Goal: Check status: Check status

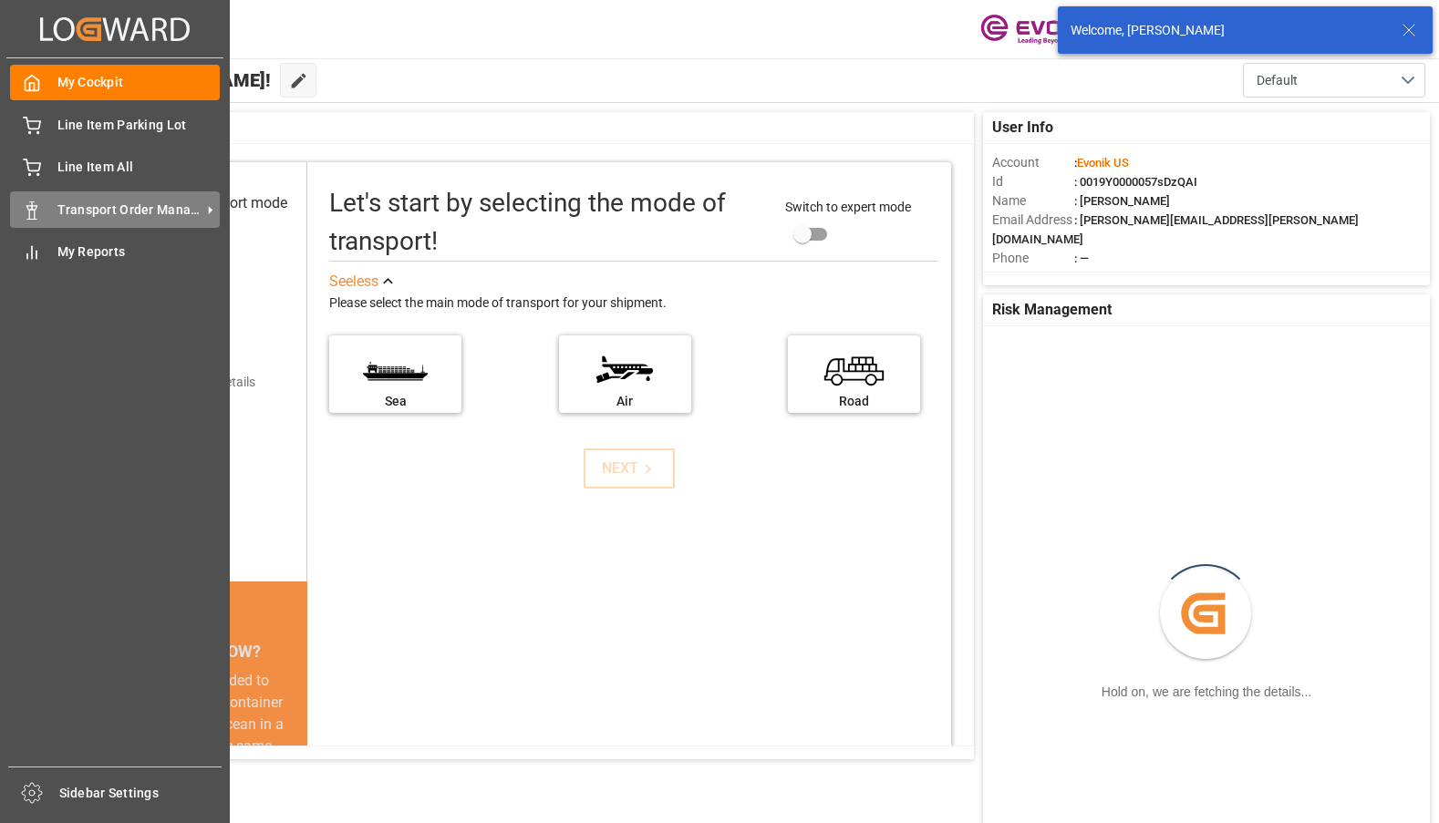
click at [59, 212] on span "Transport Order Management" at bounding box center [129, 210] width 144 height 19
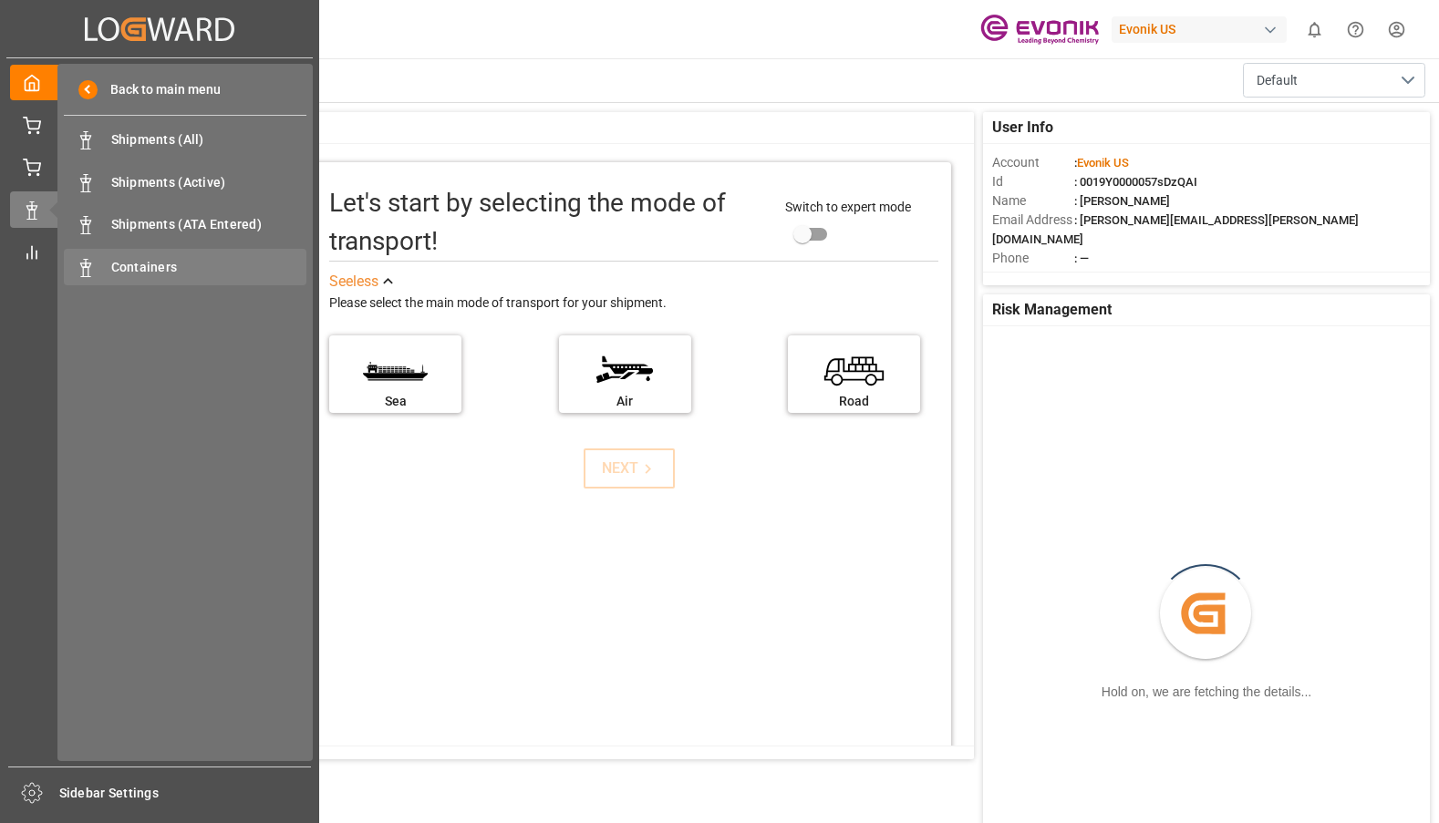
click at [121, 260] on span "Containers" at bounding box center [209, 267] width 196 height 19
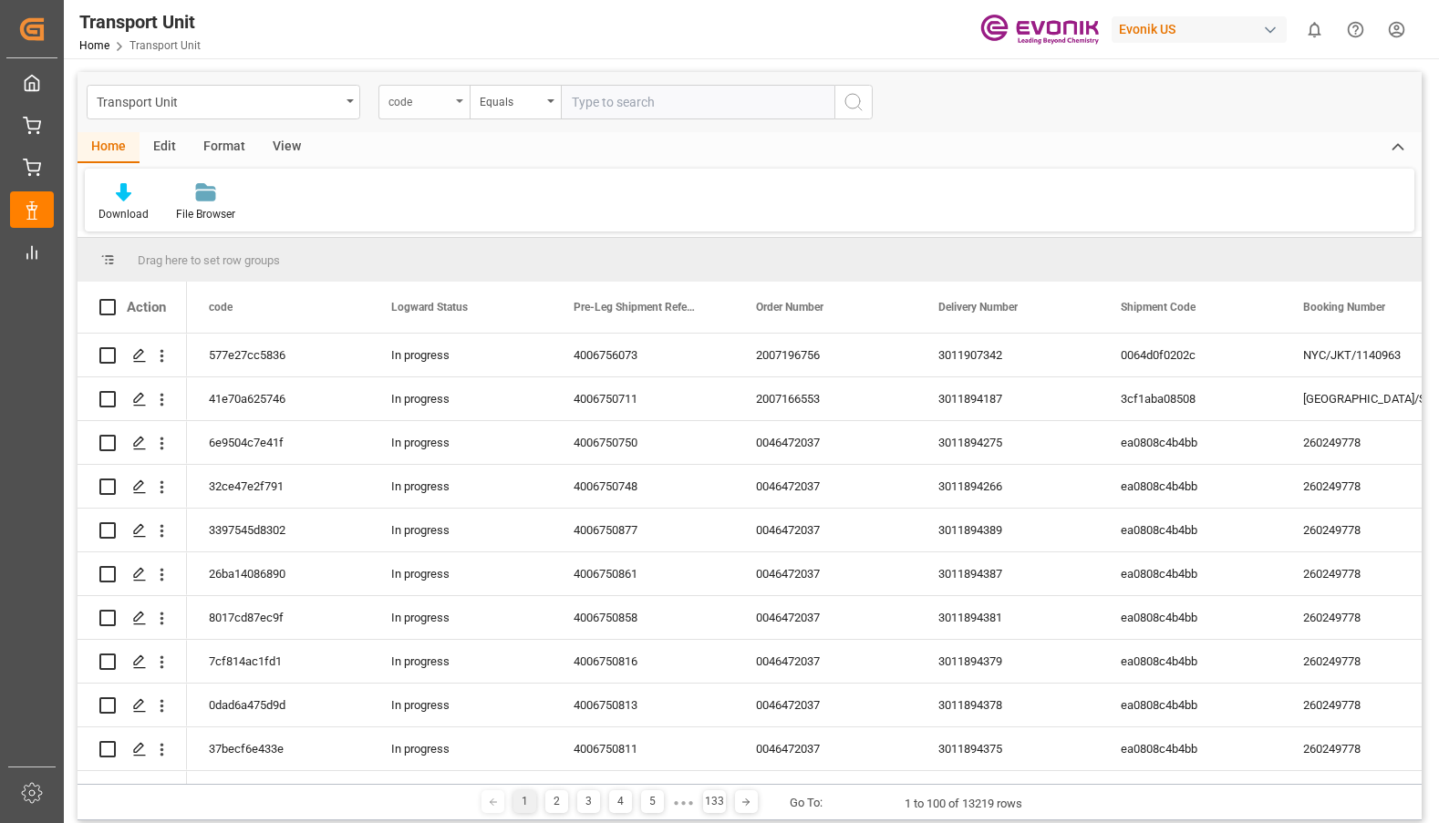
click at [460, 96] on div "code" at bounding box center [423, 102] width 91 height 35
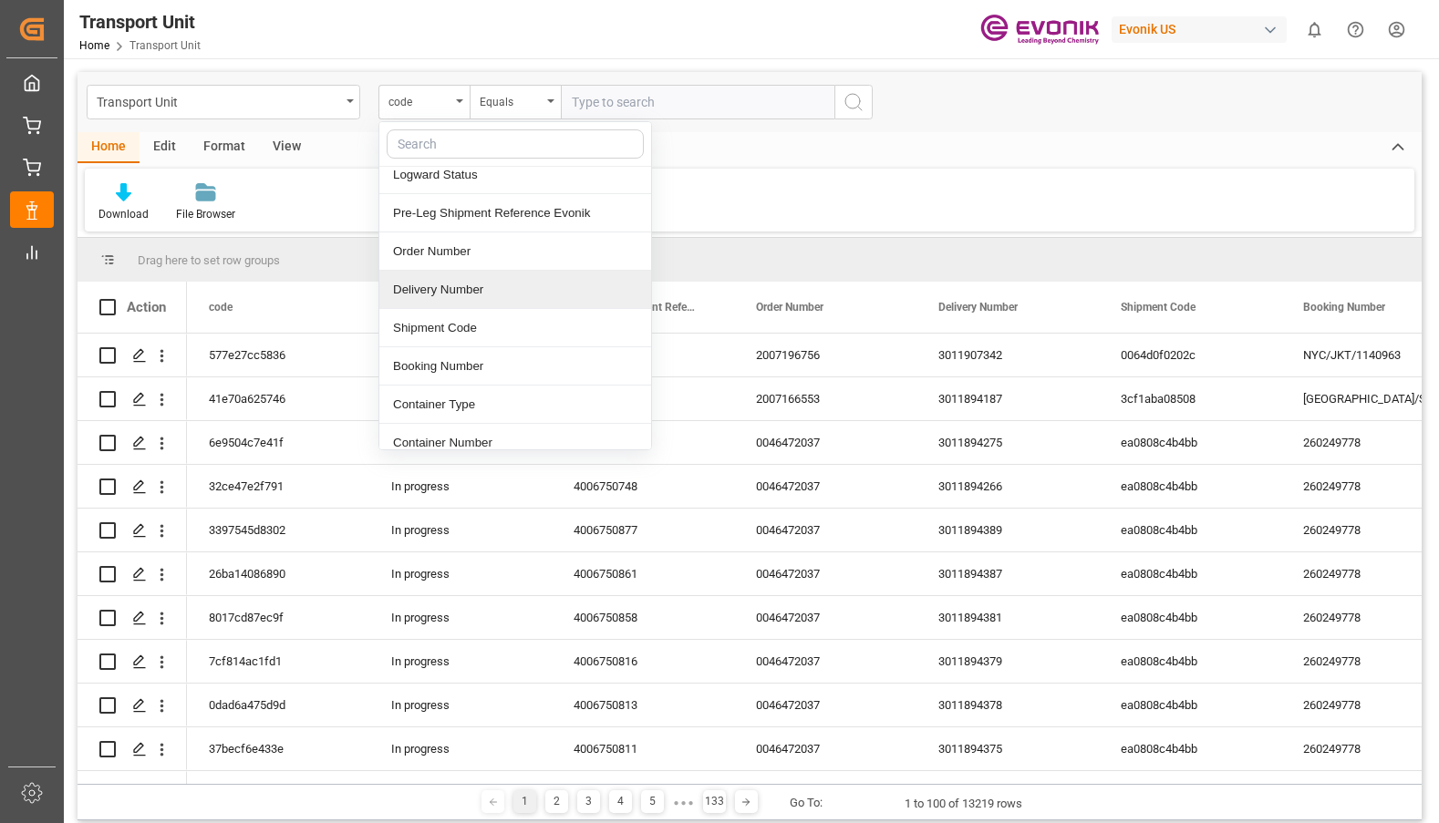
scroll to position [91, 0]
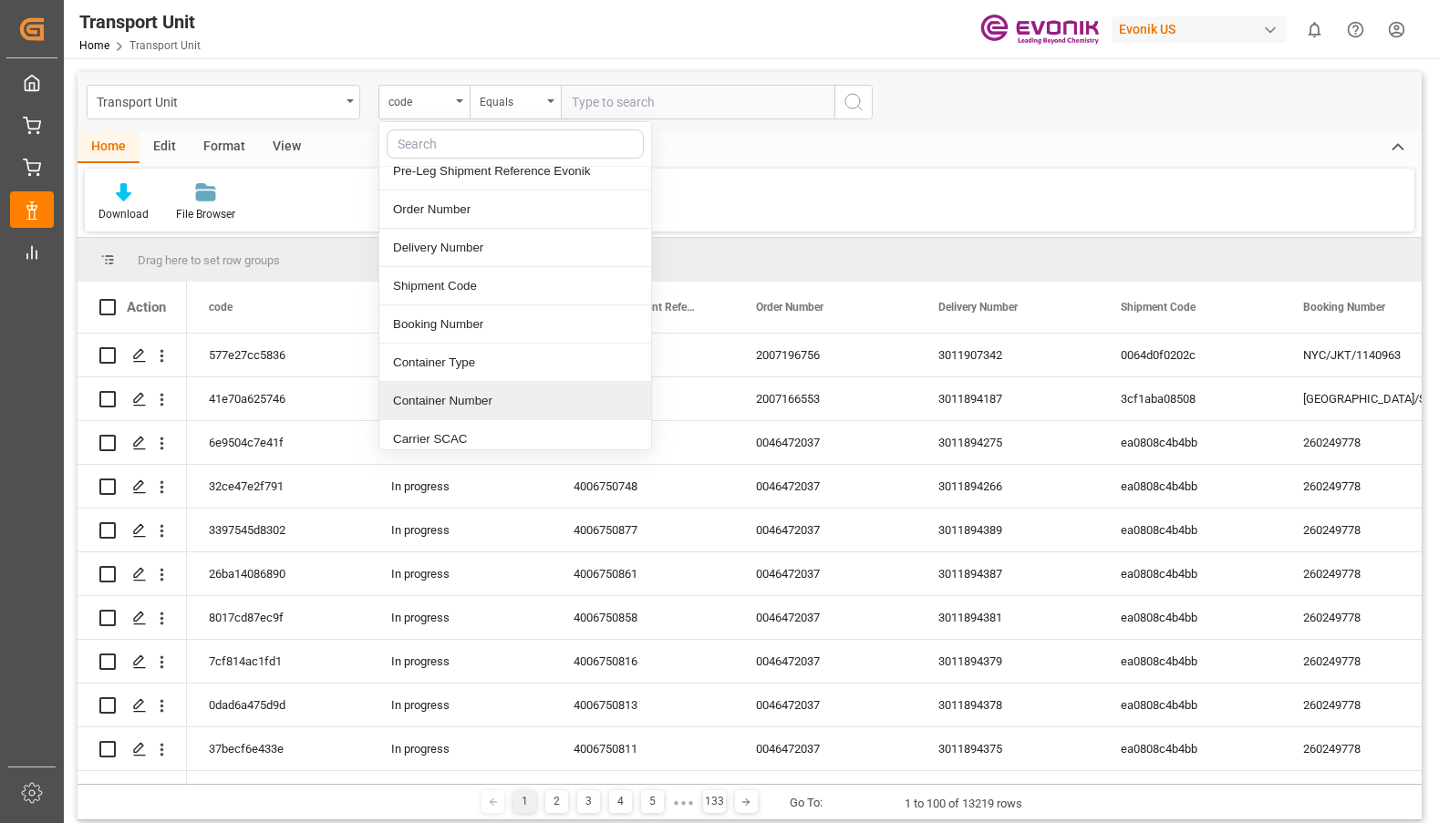
click at [439, 403] on div "Container Number" at bounding box center [515, 401] width 272 height 38
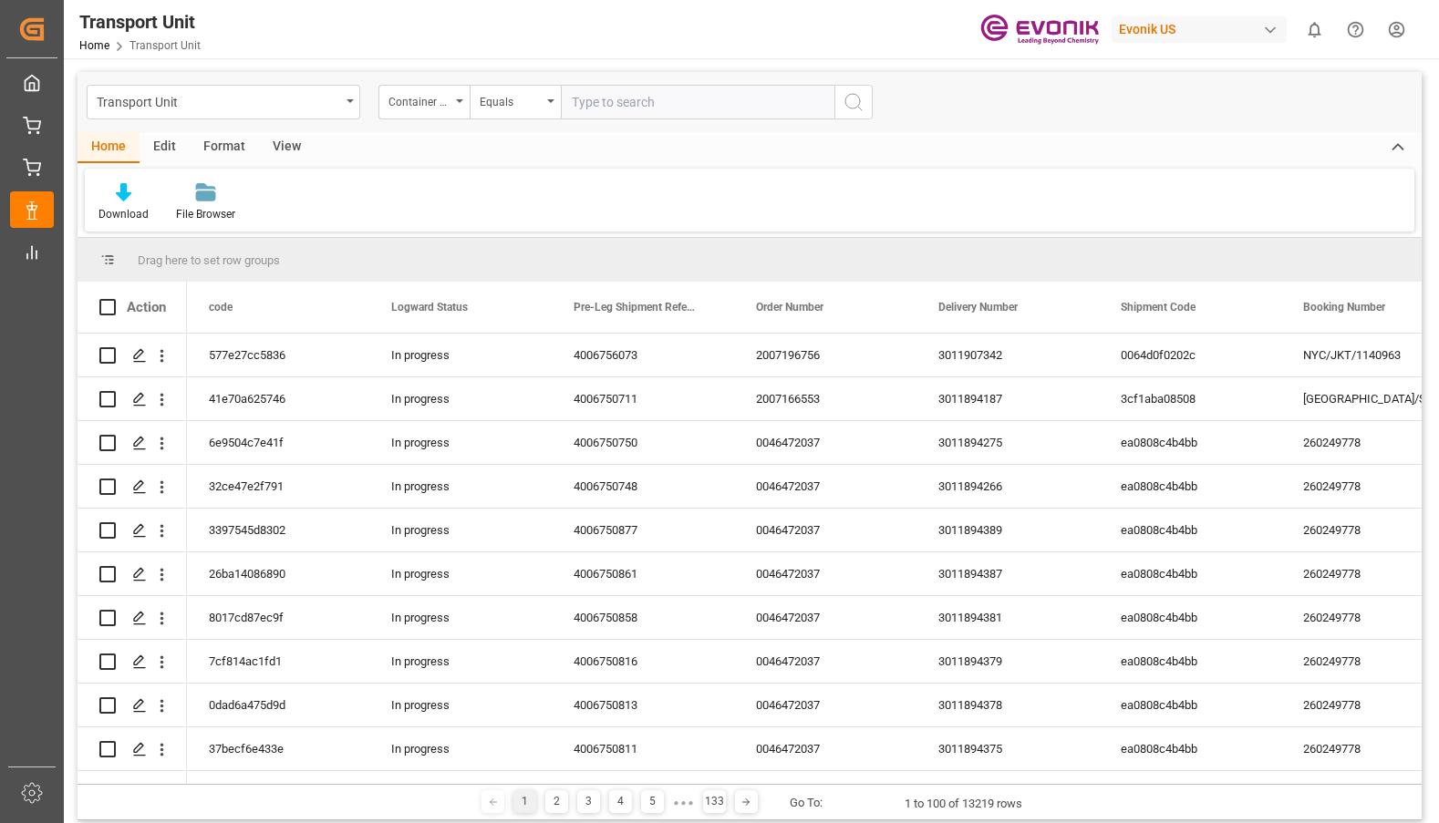
click at [593, 101] on input "text" at bounding box center [698, 102] width 274 height 35
type input "HLCUBSC2509BXNP0"
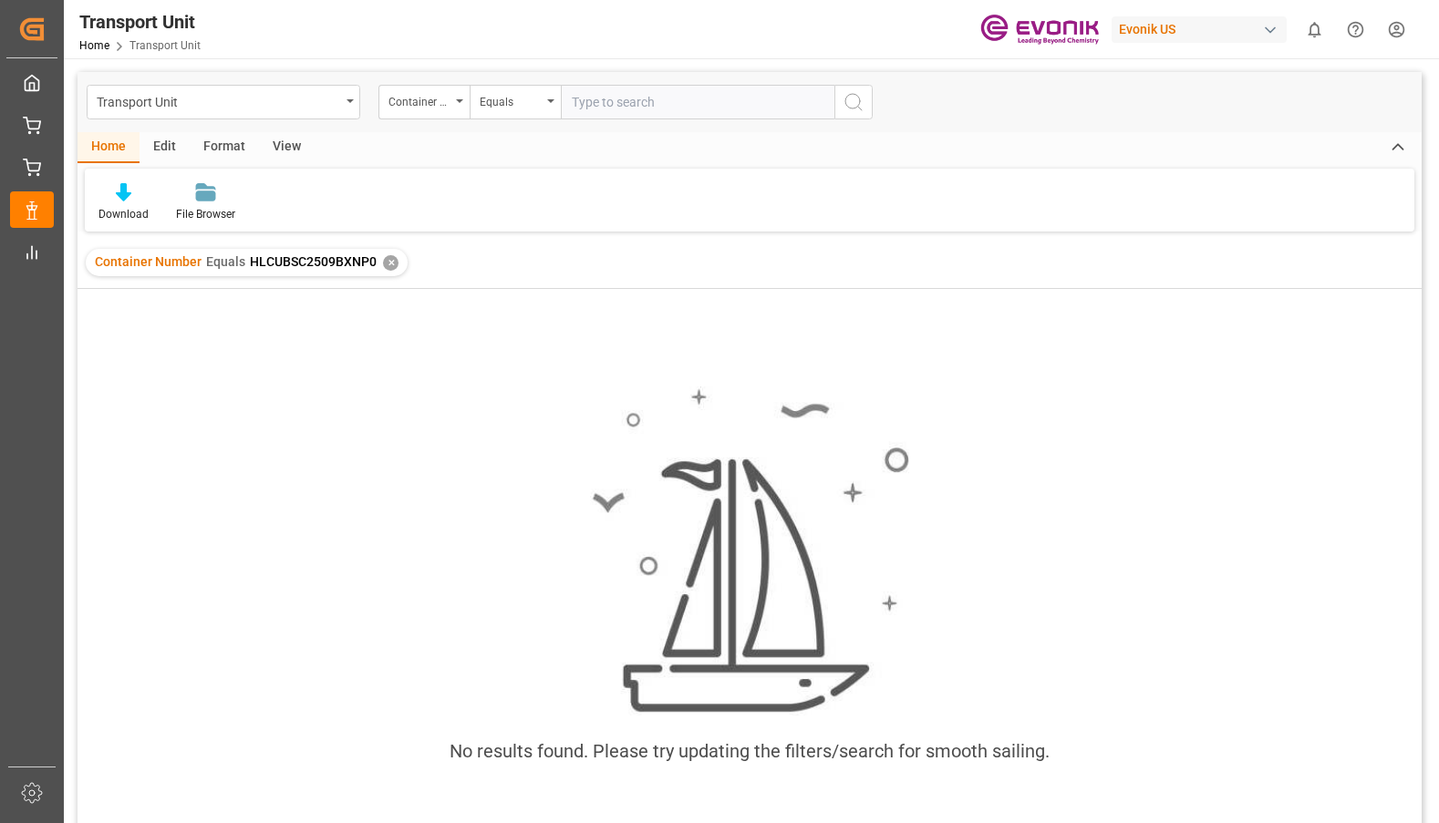
click at [389, 261] on div "✕" at bounding box center [391, 263] width 16 height 16
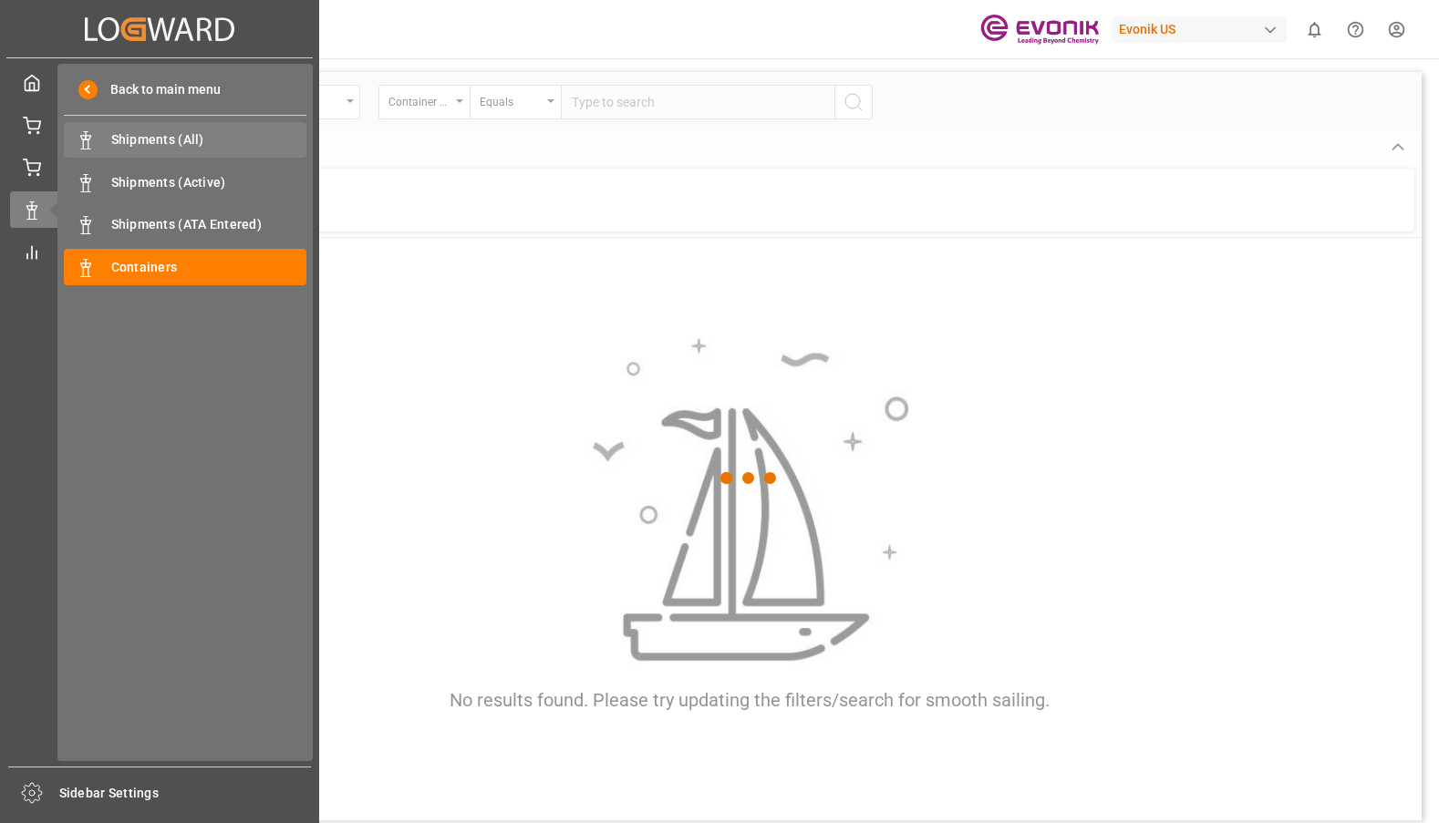
click at [140, 136] on span "Shipments (All)" at bounding box center [209, 139] width 196 height 19
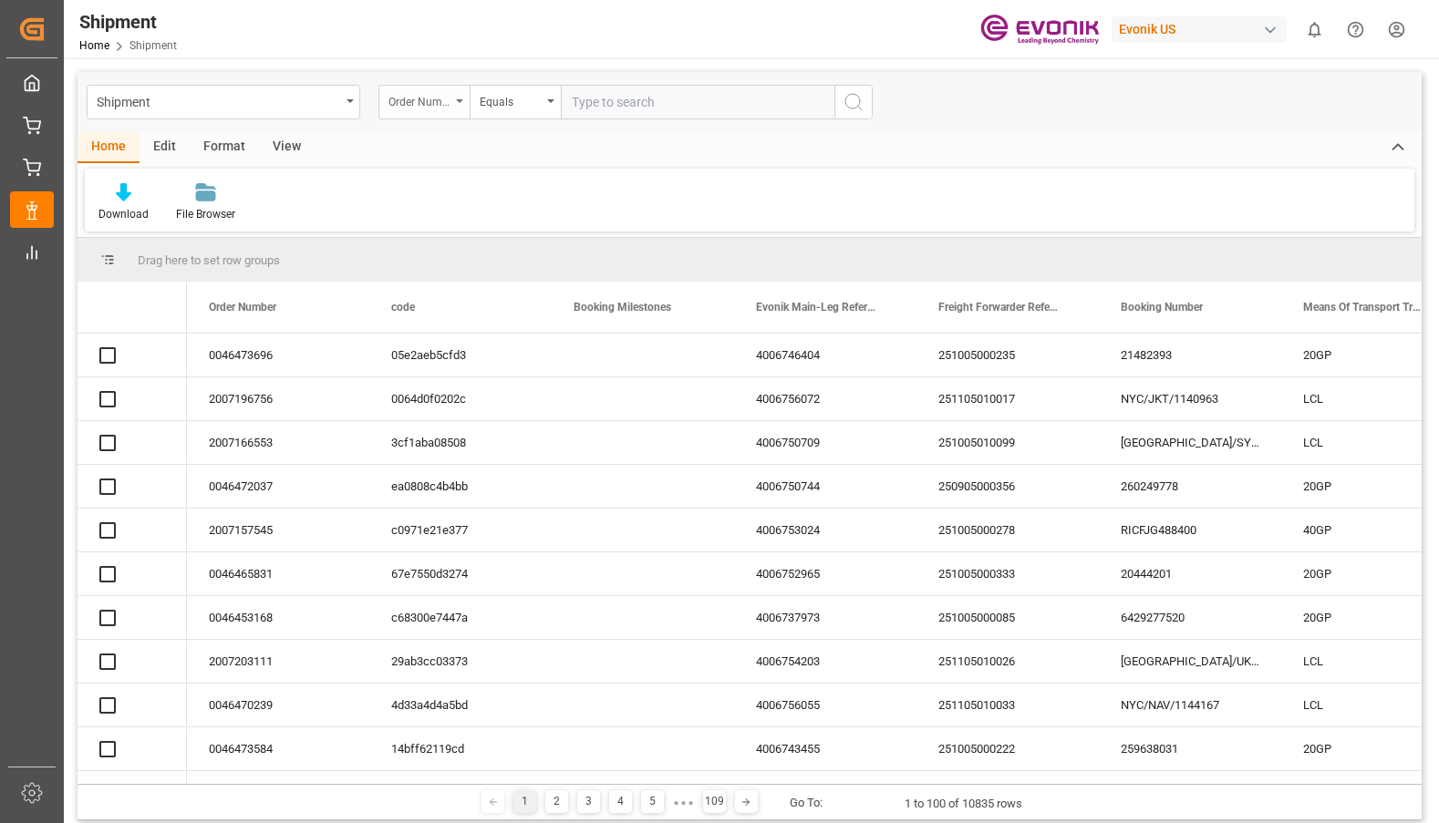
click at [454, 105] on div "Order Number" at bounding box center [423, 102] width 91 height 35
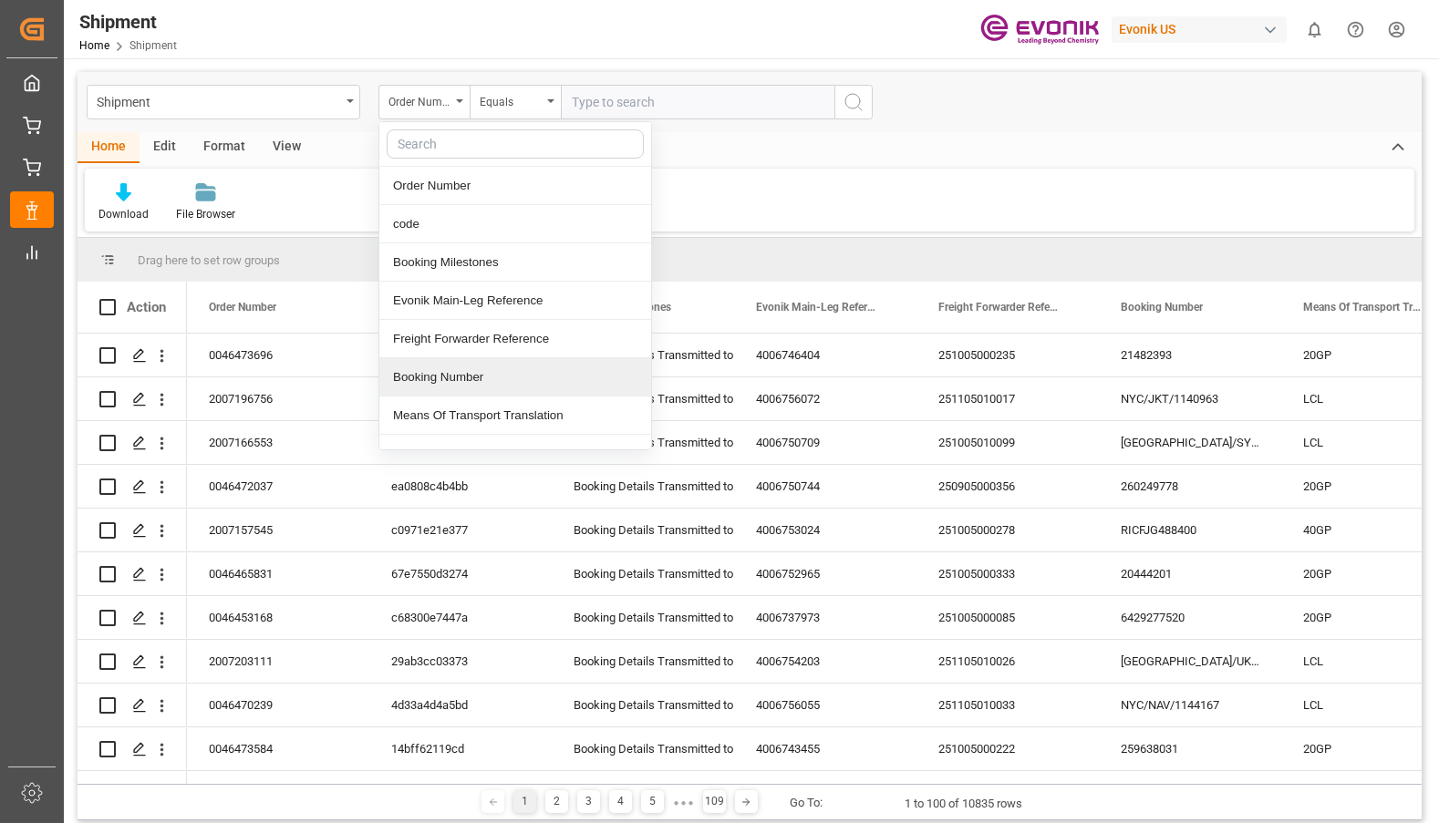
click at [430, 379] on div "Booking Number" at bounding box center [515, 377] width 272 height 38
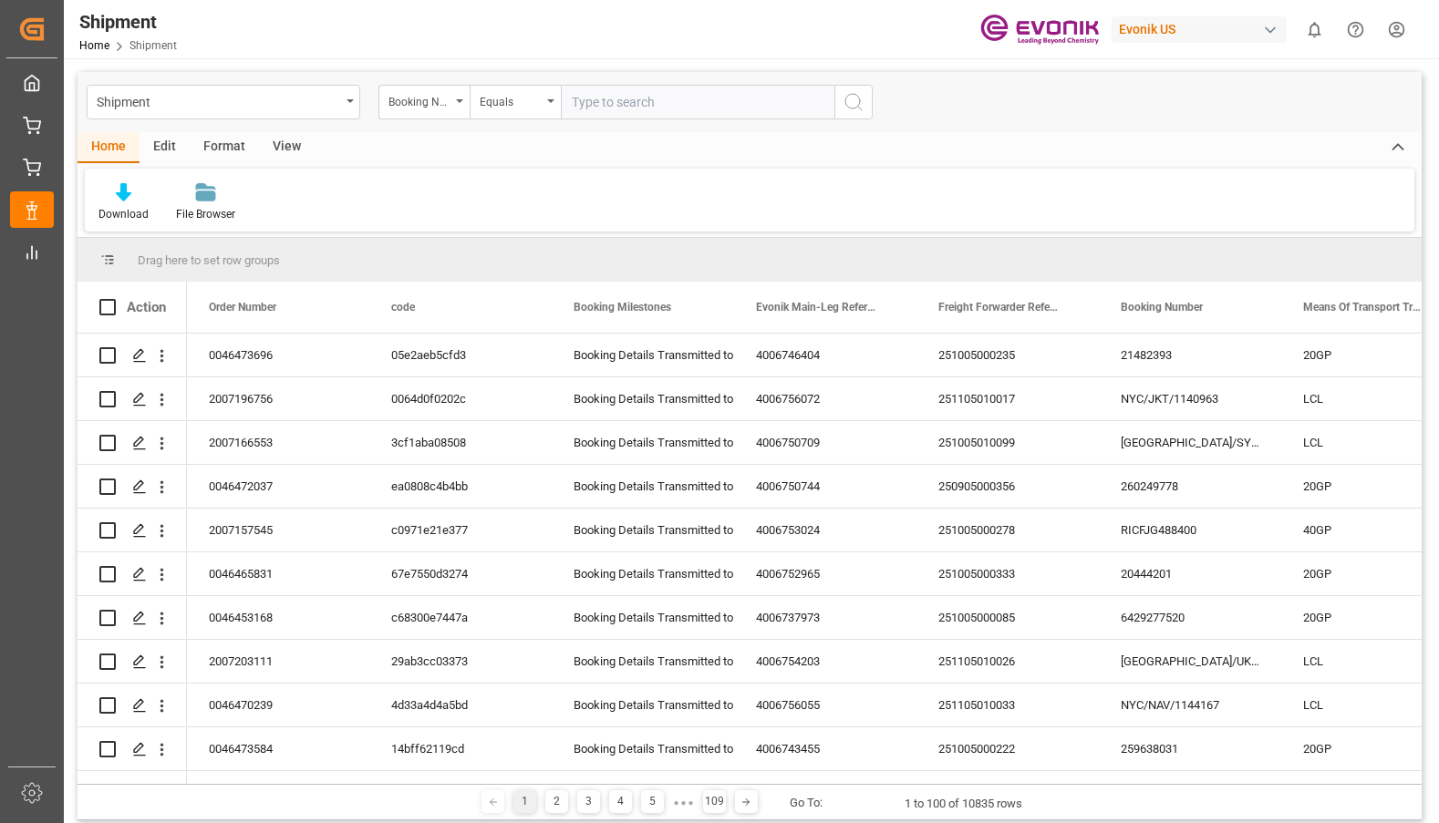
click at [594, 105] on input "text" at bounding box center [698, 102] width 274 height 35
type input "250905454003001"
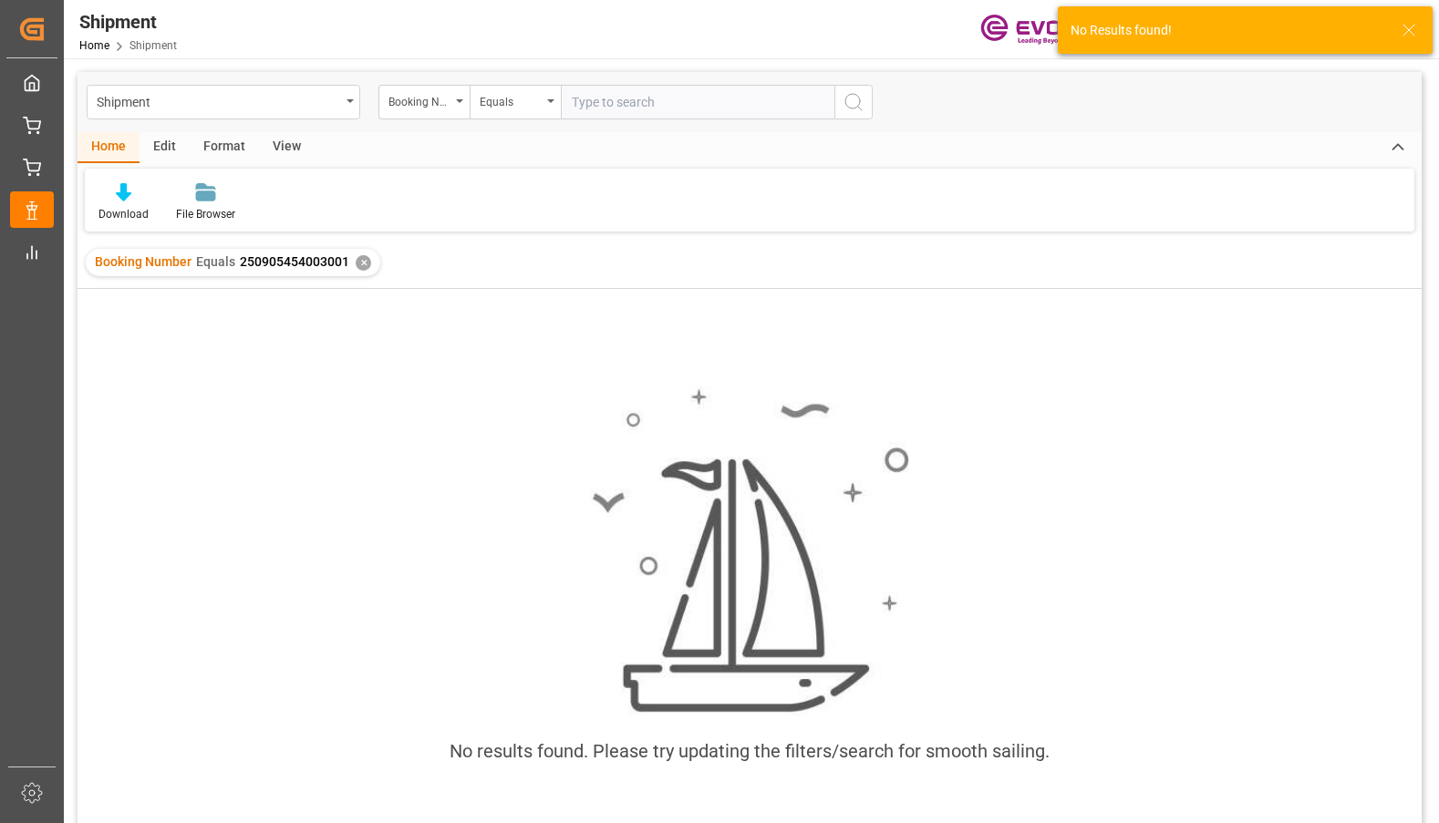
click at [358, 265] on div "✕" at bounding box center [364, 263] width 16 height 16
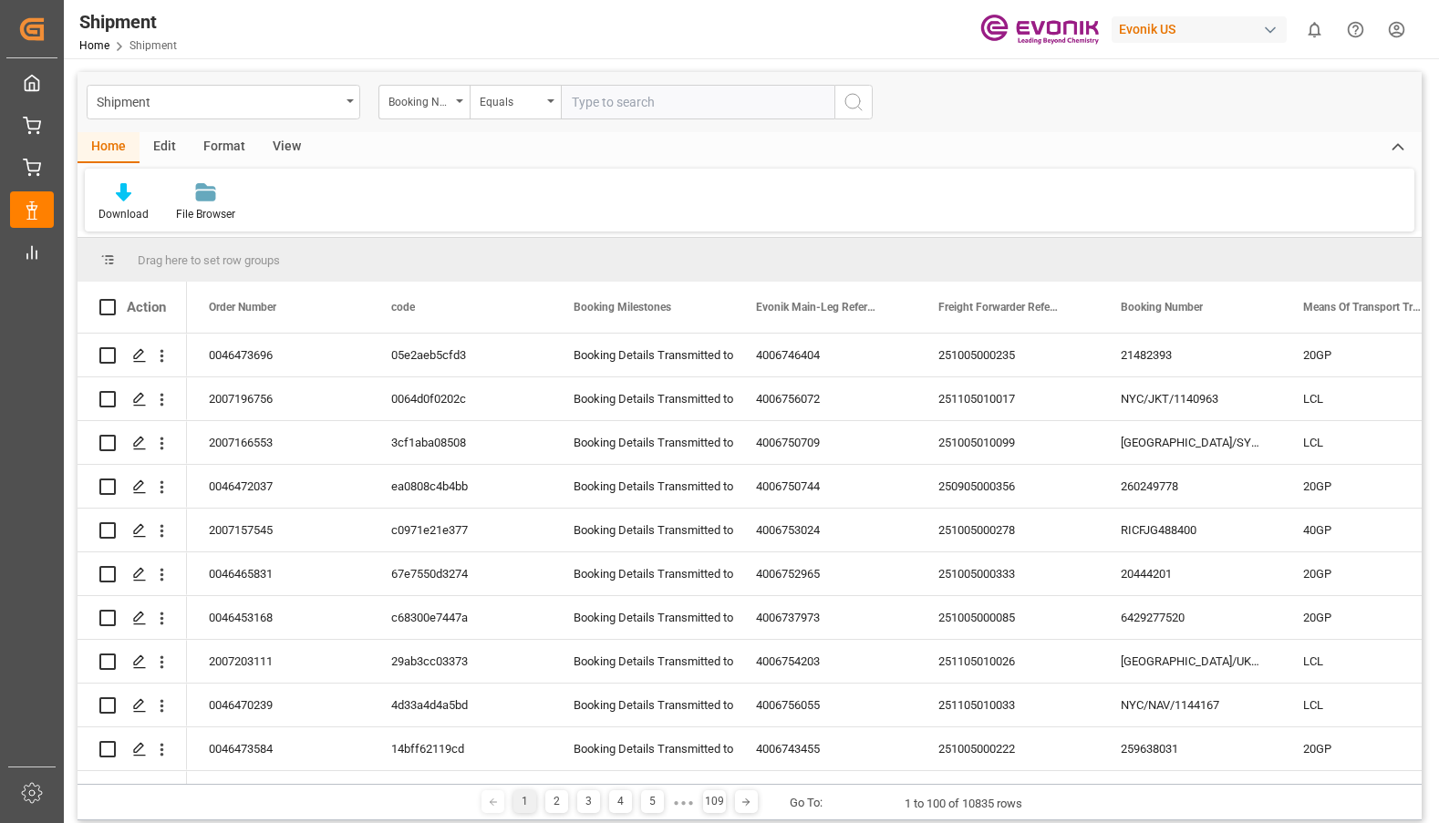
click at [588, 100] on input "text" at bounding box center [698, 102] width 274 height 35
type input "250905454003"
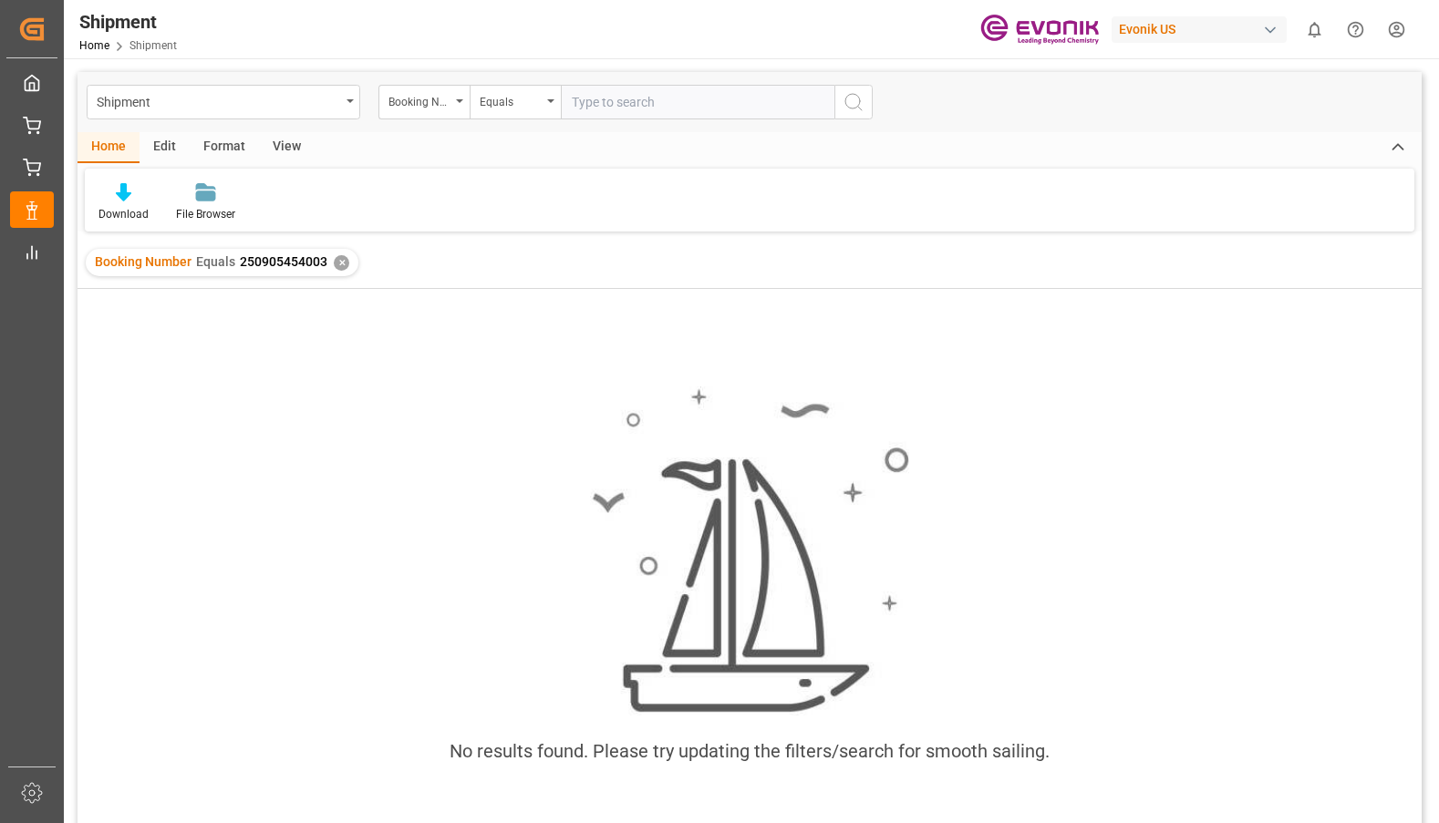
click at [341, 263] on div "✕" at bounding box center [342, 263] width 16 height 16
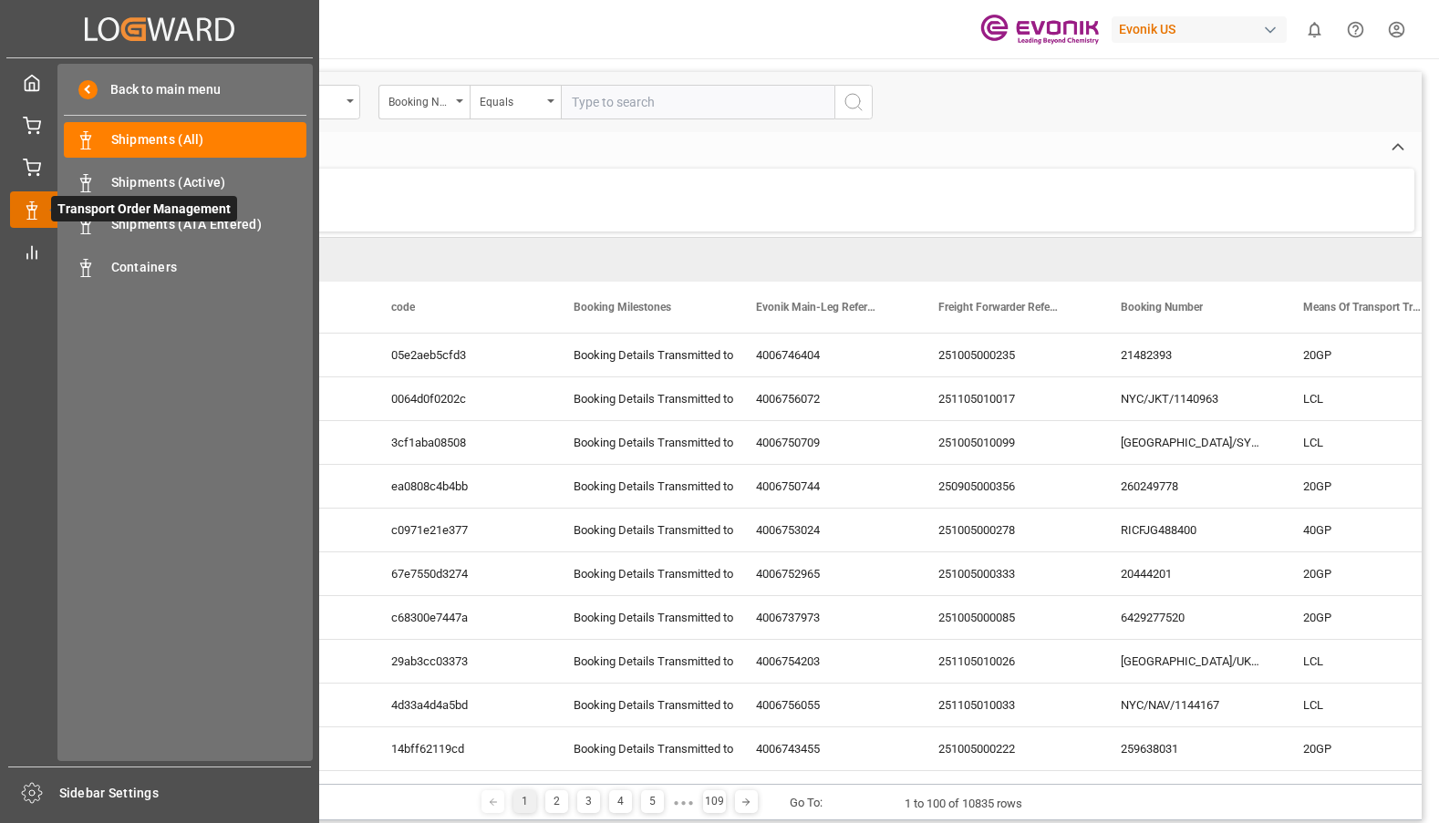
click at [33, 212] on icon at bounding box center [32, 211] width 18 height 18
click at [124, 264] on span "Containers" at bounding box center [209, 267] width 196 height 19
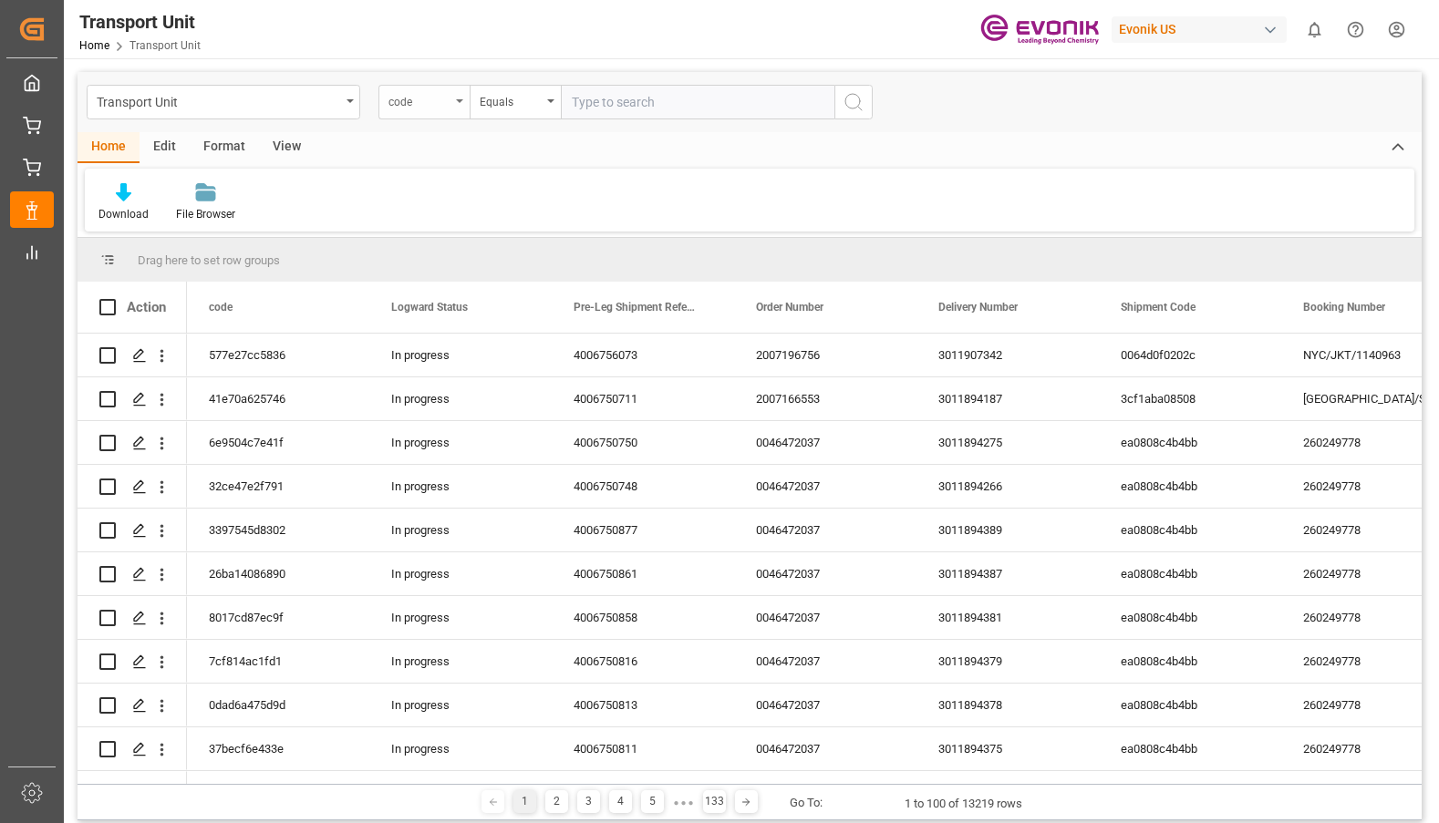
click at [460, 100] on icon "open menu" at bounding box center [459, 101] width 7 height 4
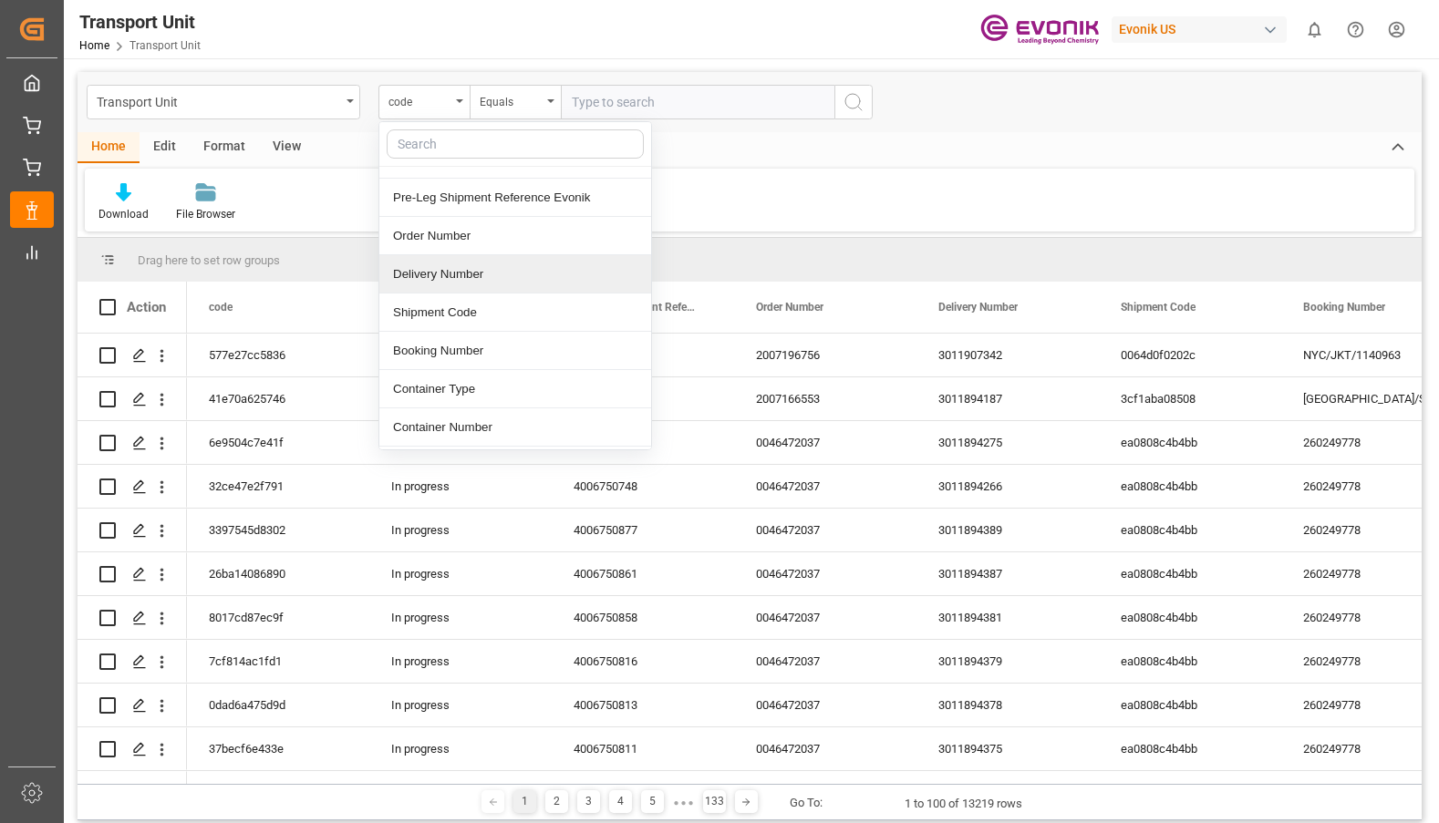
scroll to position [91, 0]
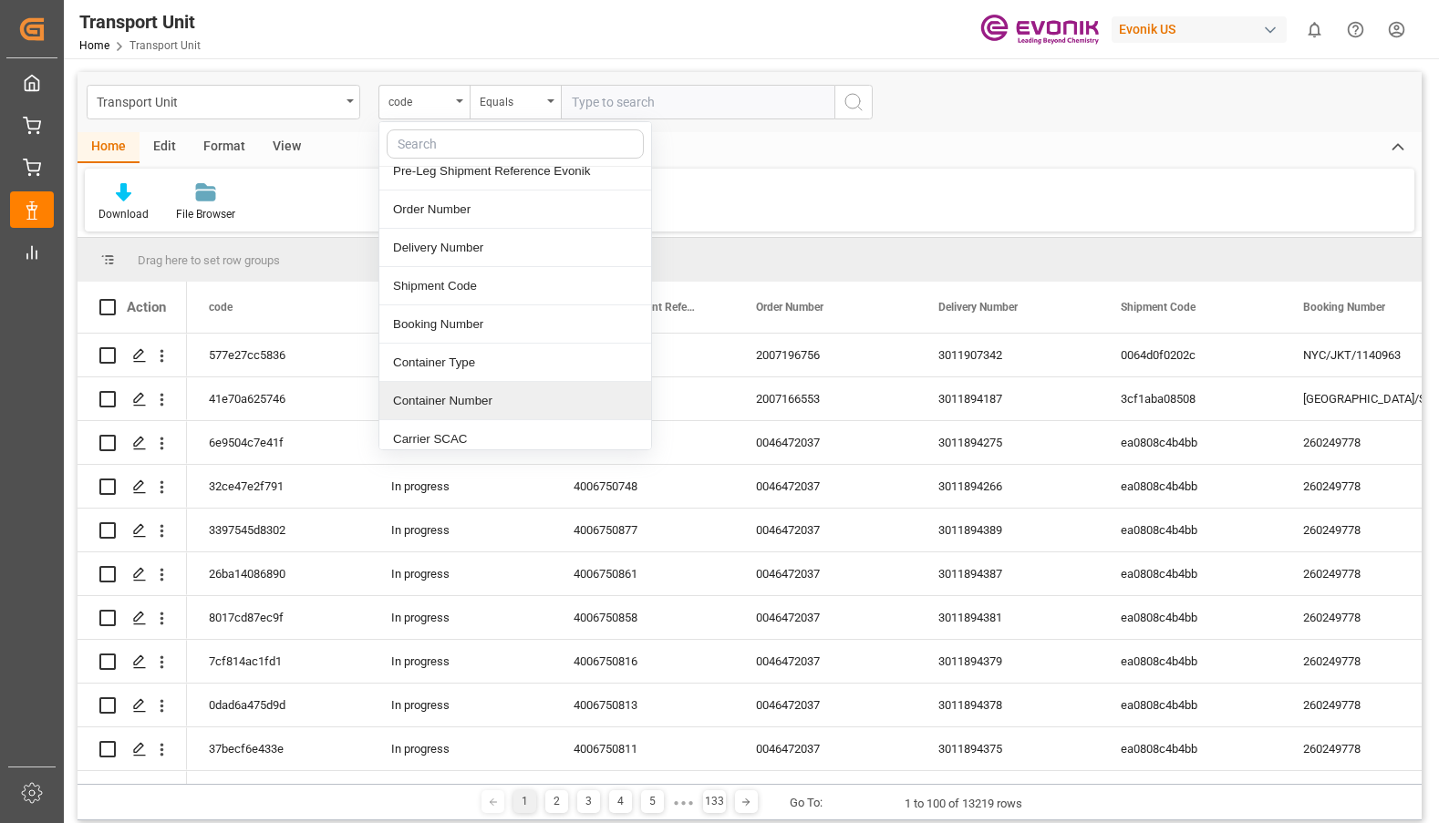
click at [471, 399] on div "Container Number" at bounding box center [515, 401] width 272 height 38
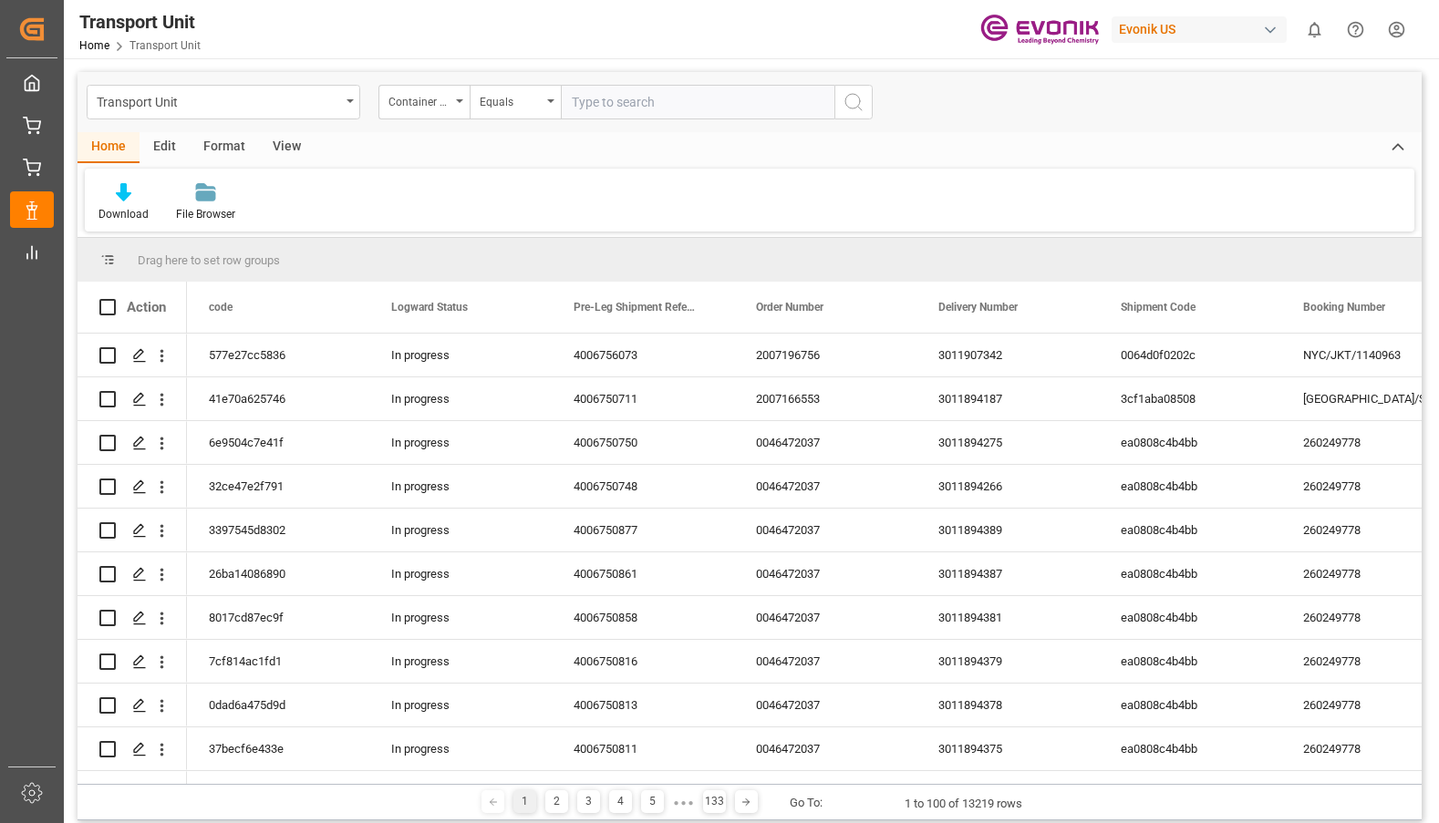
click at [613, 99] on input "text" at bounding box center [698, 102] width 274 height 35
type input "EXFU5667110"
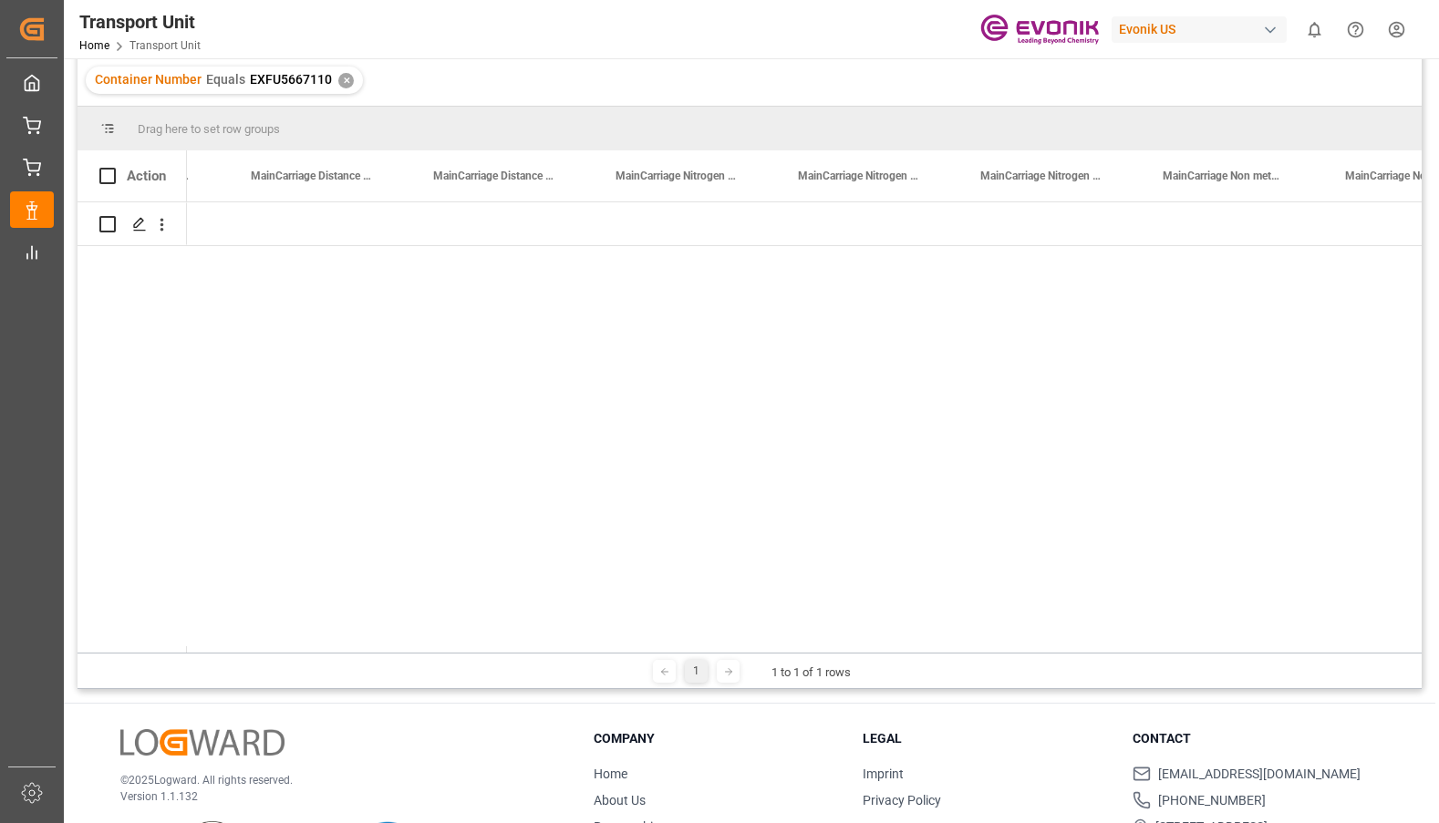
scroll to position [0, 39096]
